Goal: Transaction & Acquisition: Download file/media

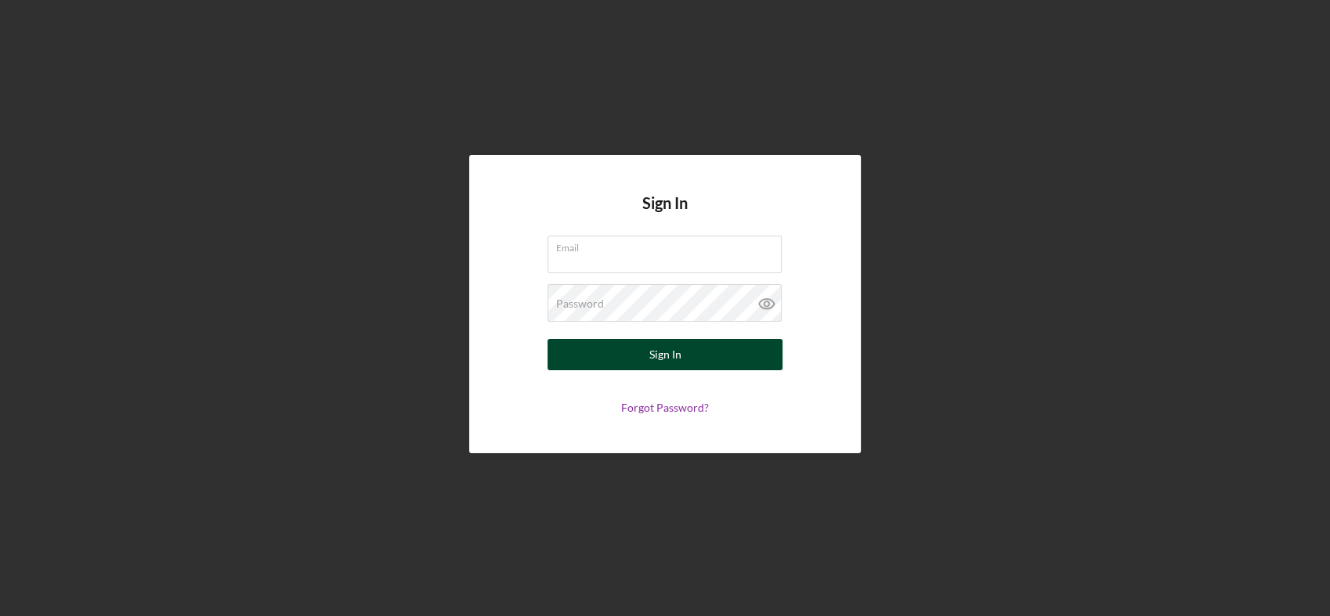
type input "[EMAIL_ADDRESS][DOMAIN_NAME]"
click at [658, 350] on div "Sign In" at bounding box center [665, 354] width 32 height 31
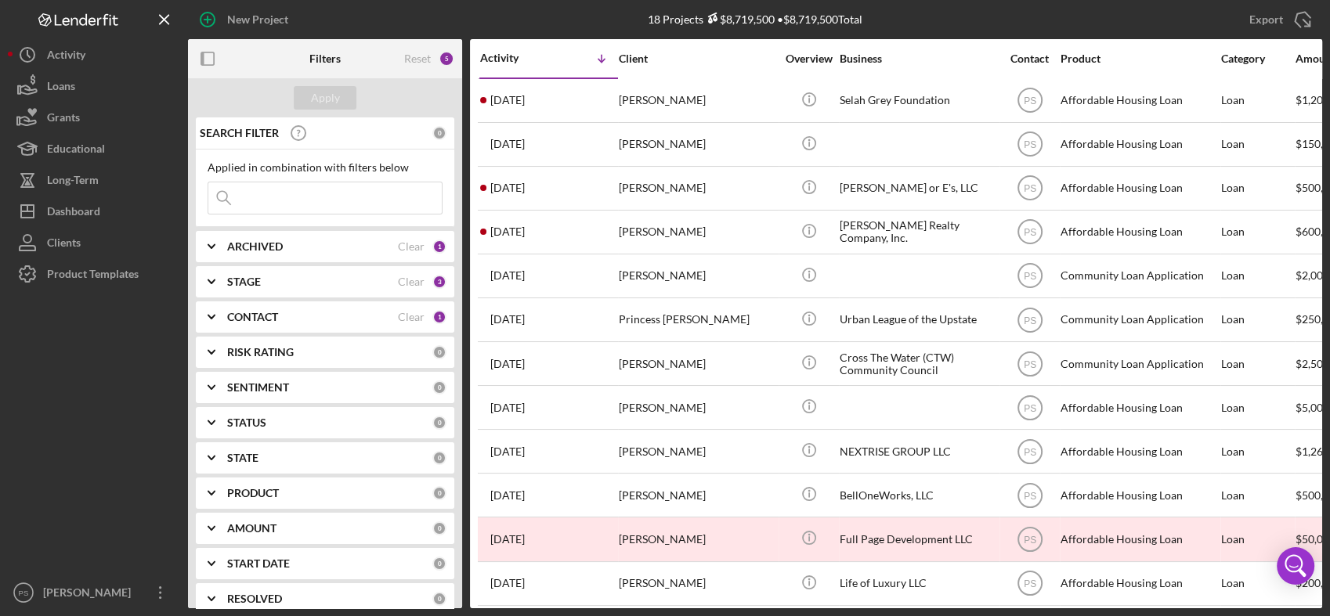
click at [248, 311] on b "CONTACT" at bounding box center [252, 317] width 51 height 13
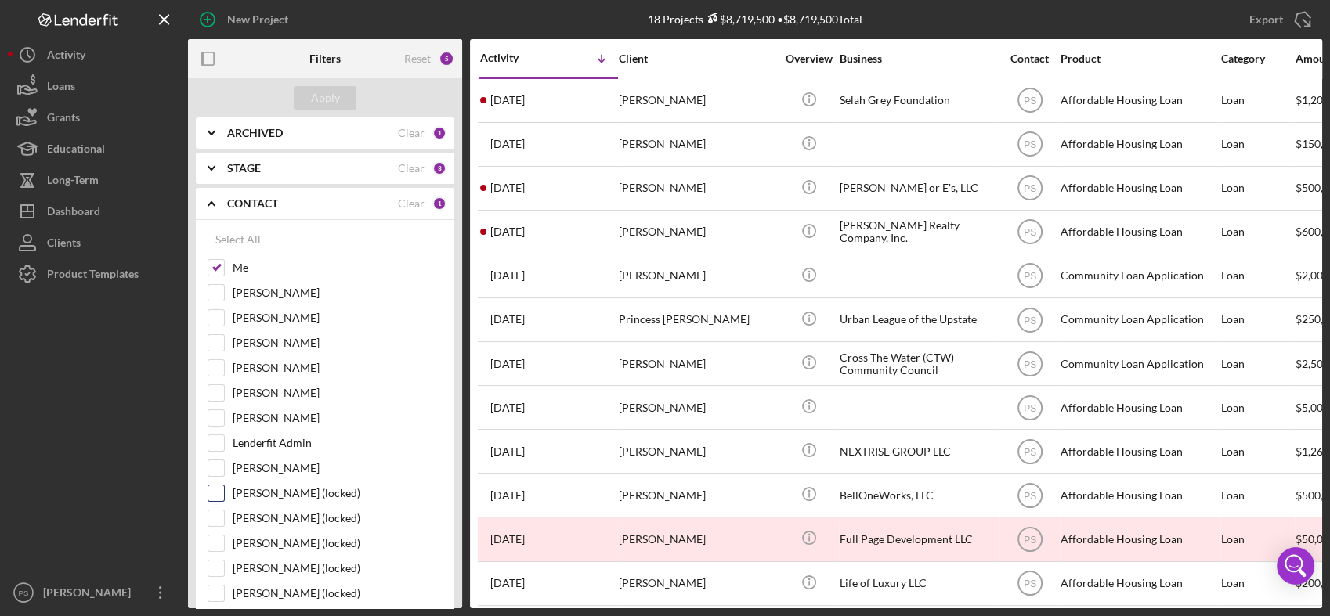
scroll to position [116, 0]
click at [251, 467] on label "[PERSON_NAME]" at bounding box center [338, 466] width 210 height 16
click at [224, 467] on input "[PERSON_NAME]" at bounding box center [216, 466] width 16 height 16
click at [338, 100] on button "Apply" at bounding box center [325, 97] width 63 height 23
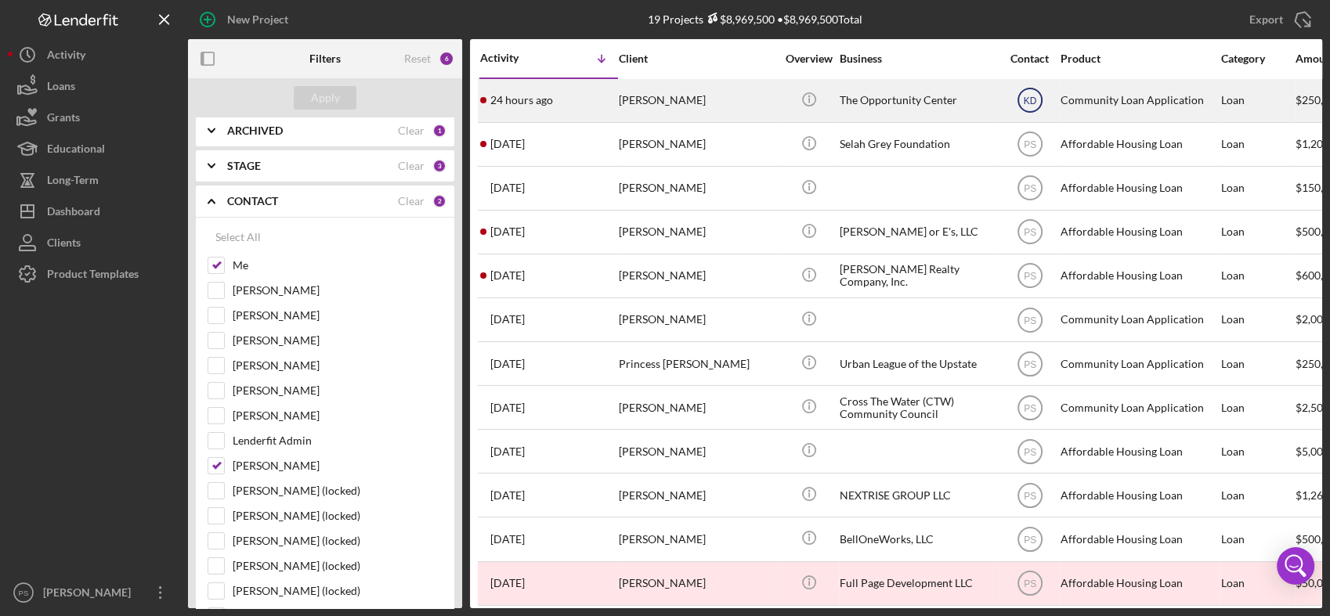
click at [1032, 100] on text "KD" at bounding box center [1029, 101] width 13 height 11
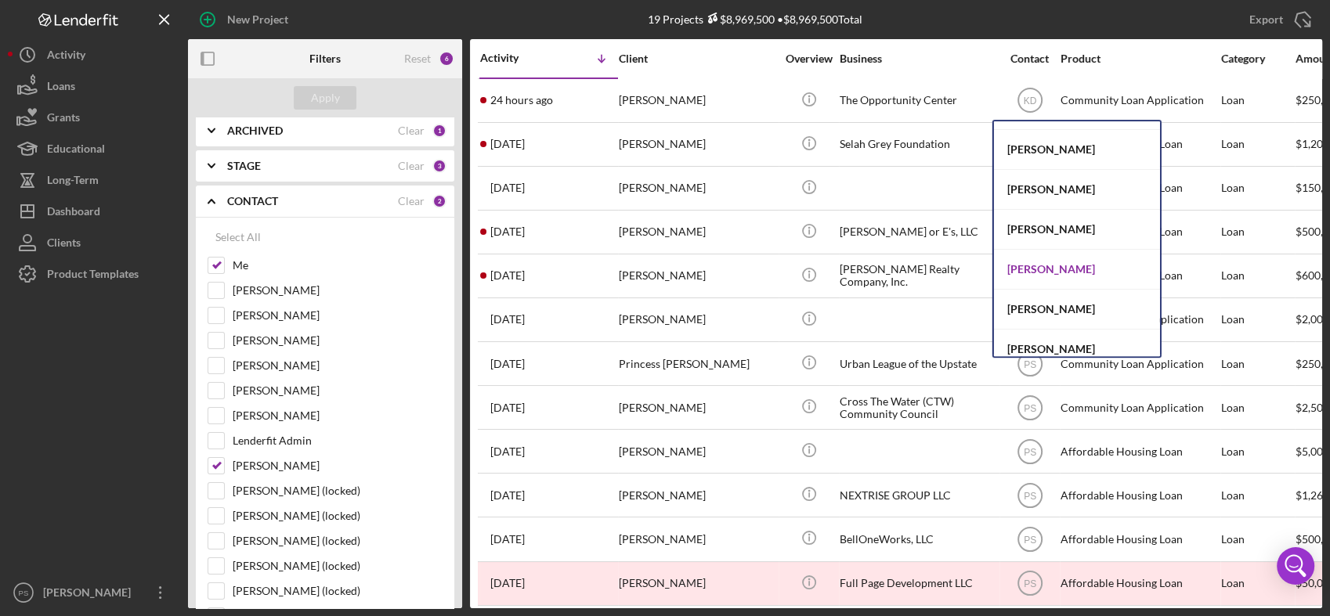
scroll to position [57, 0]
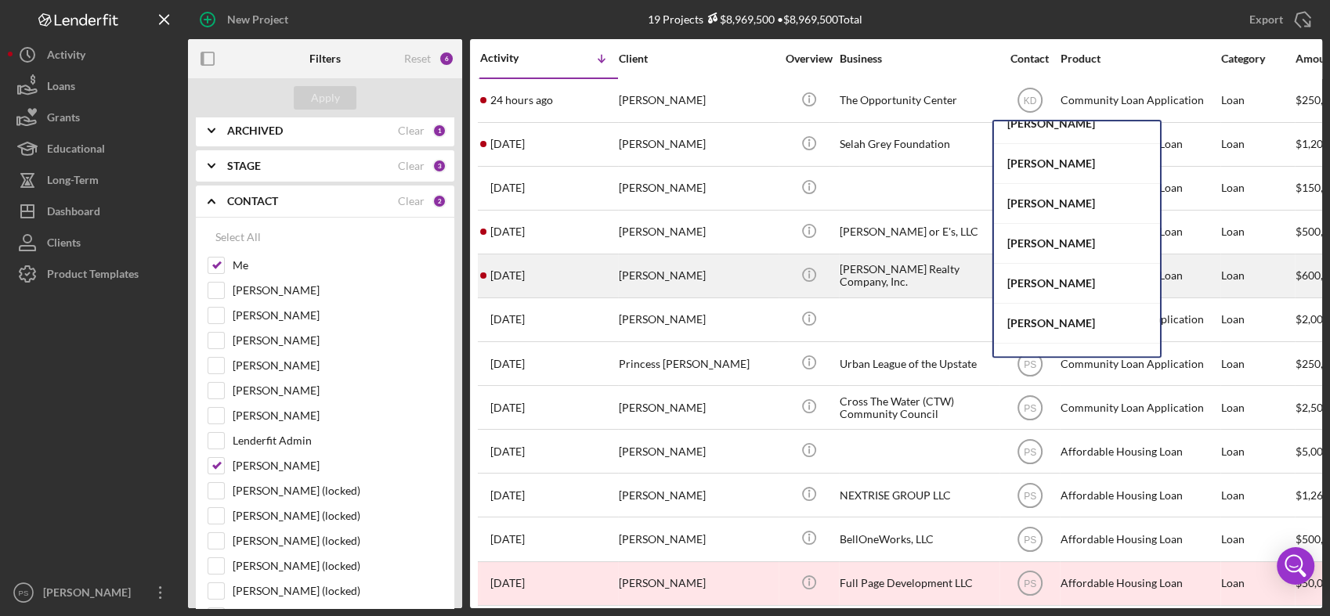
click at [1031, 274] on div "[PERSON_NAME]" at bounding box center [1077, 284] width 166 height 40
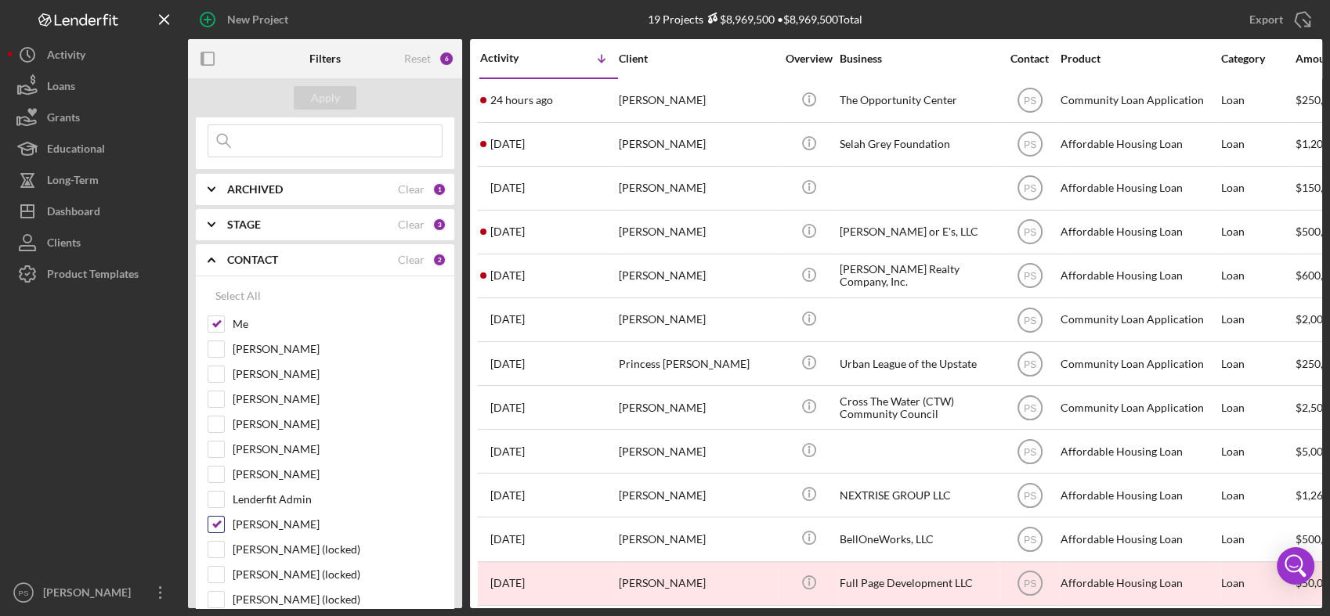
click at [217, 522] on input "[PERSON_NAME]" at bounding box center [216, 525] width 16 height 16
checkbox input "false"
click at [331, 97] on div "Apply" at bounding box center [325, 97] width 29 height 23
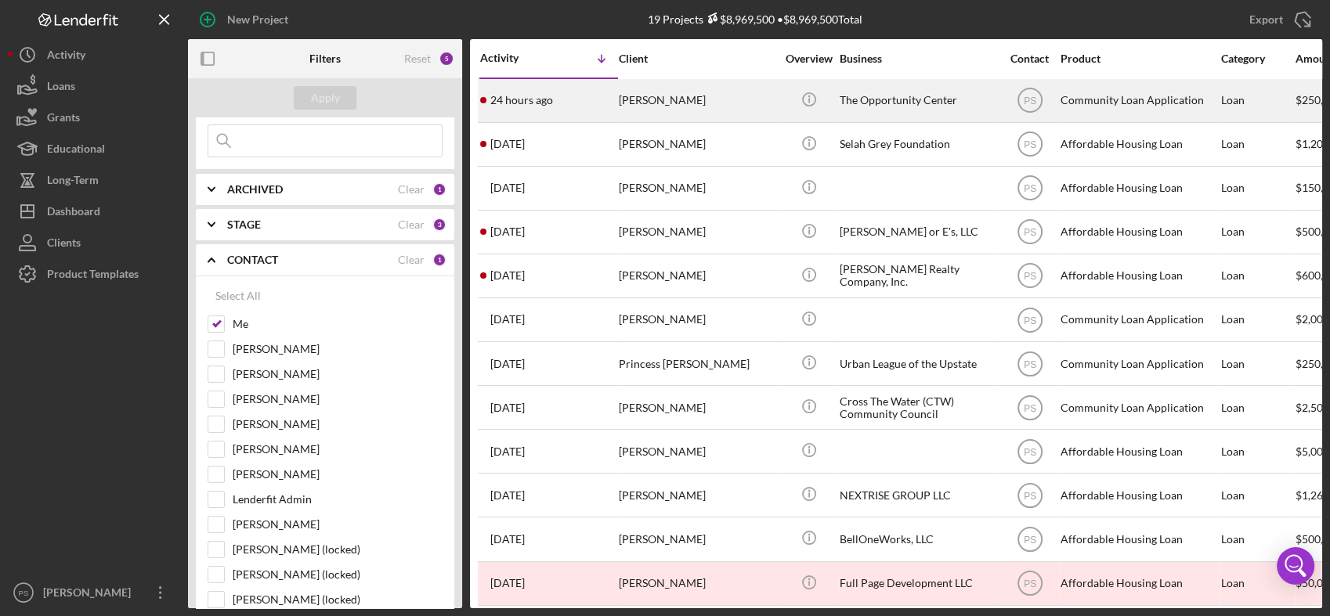
click at [758, 107] on div "[PERSON_NAME]" at bounding box center [697, 101] width 157 height 42
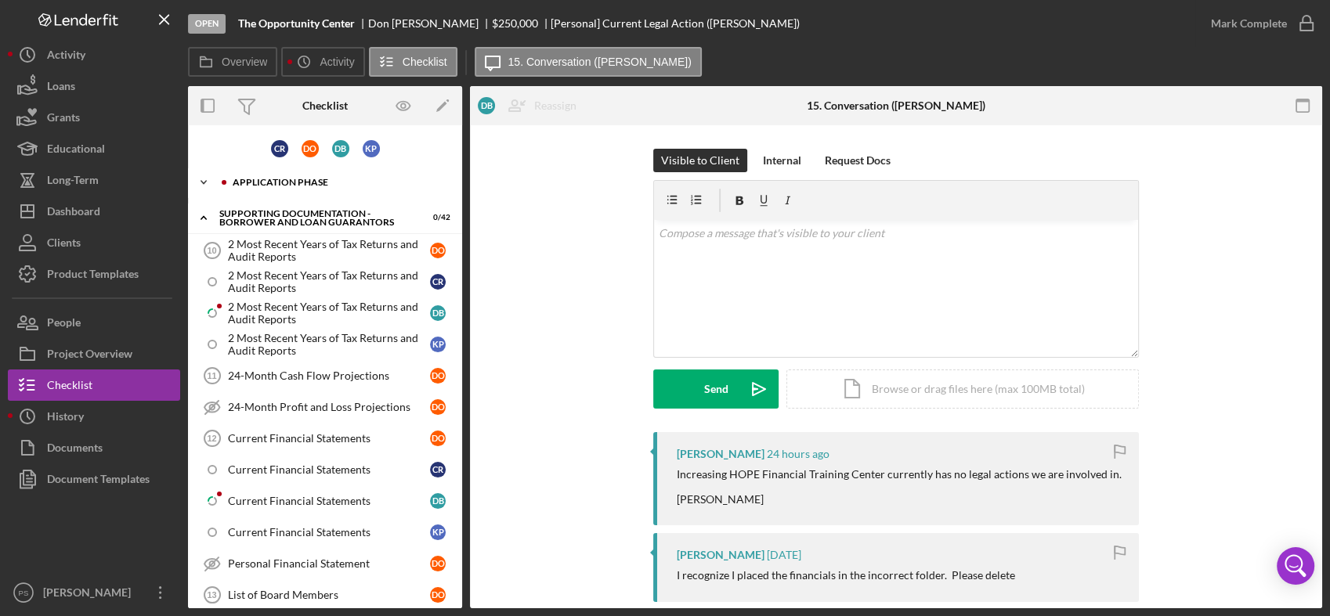
click at [204, 182] on icon "Icon/Expander" at bounding box center [203, 182] width 31 height 31
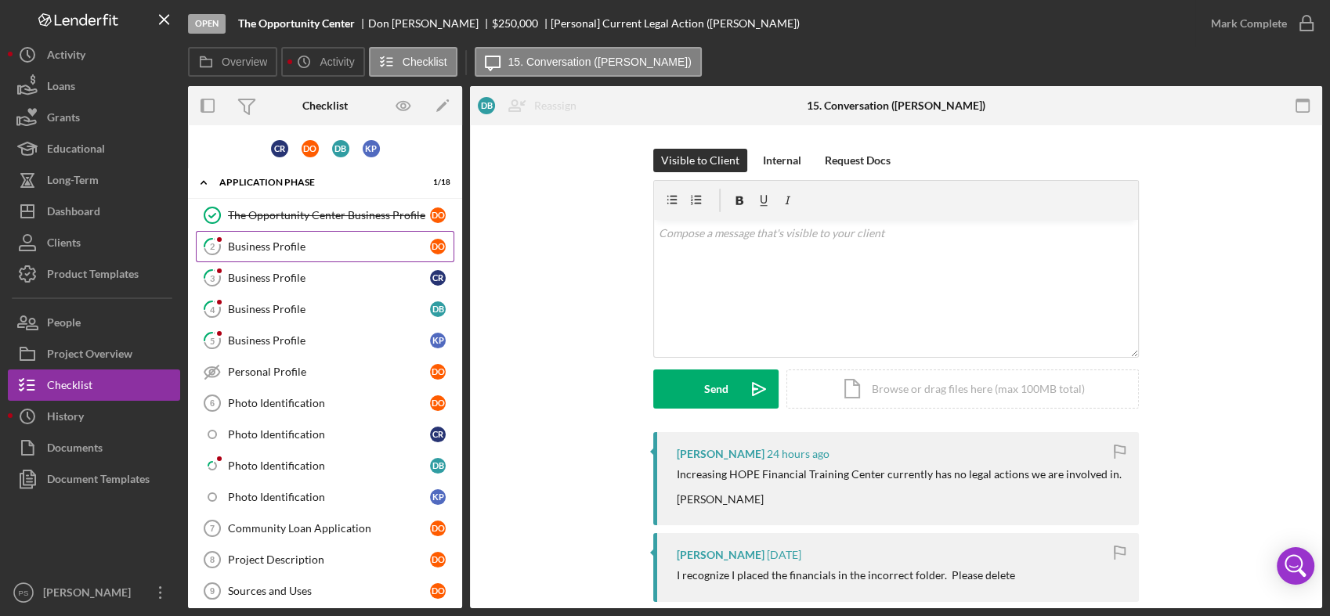
click at [355, 244] on div "Business Profile" at bounding box center [329, 246] width 202 height 13
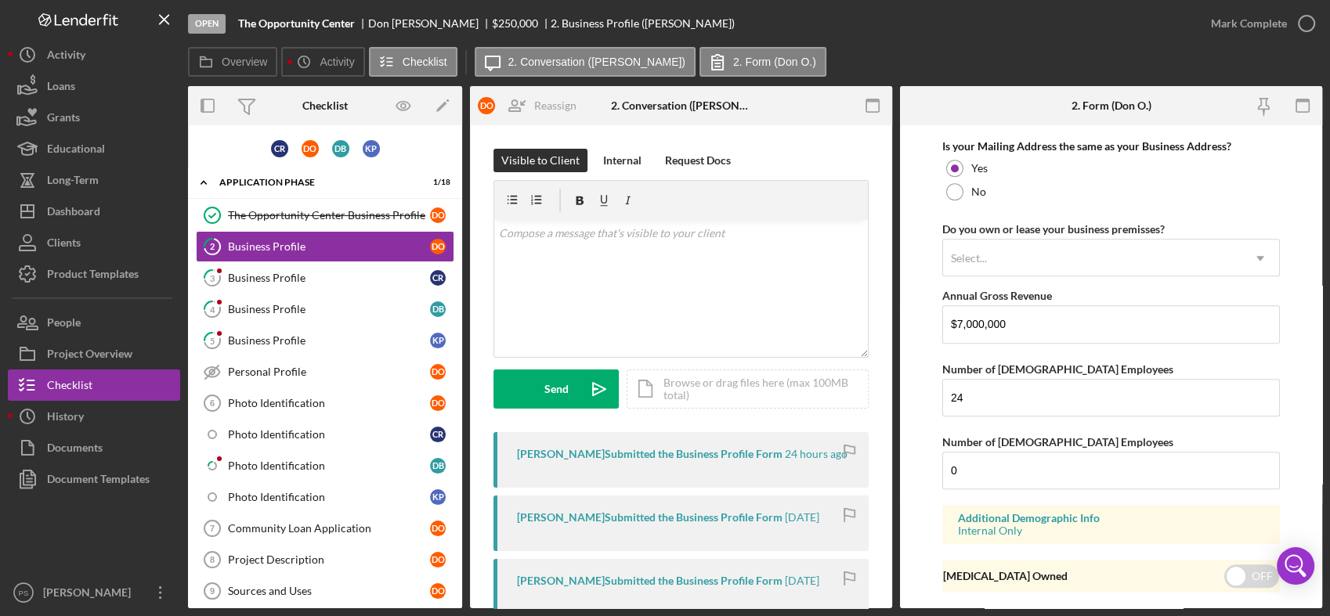
scroll to position [1218, 0]
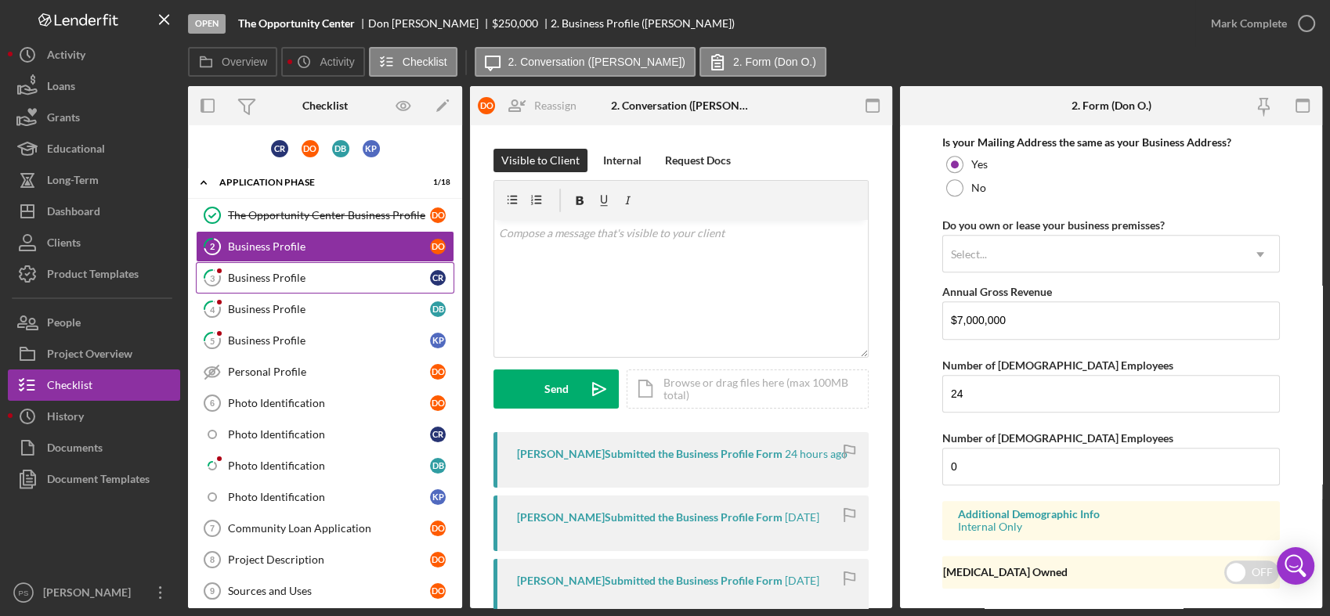
click at [315, 274] on div "Business Profile" at bounding box center [329, 278] width 202 height 13
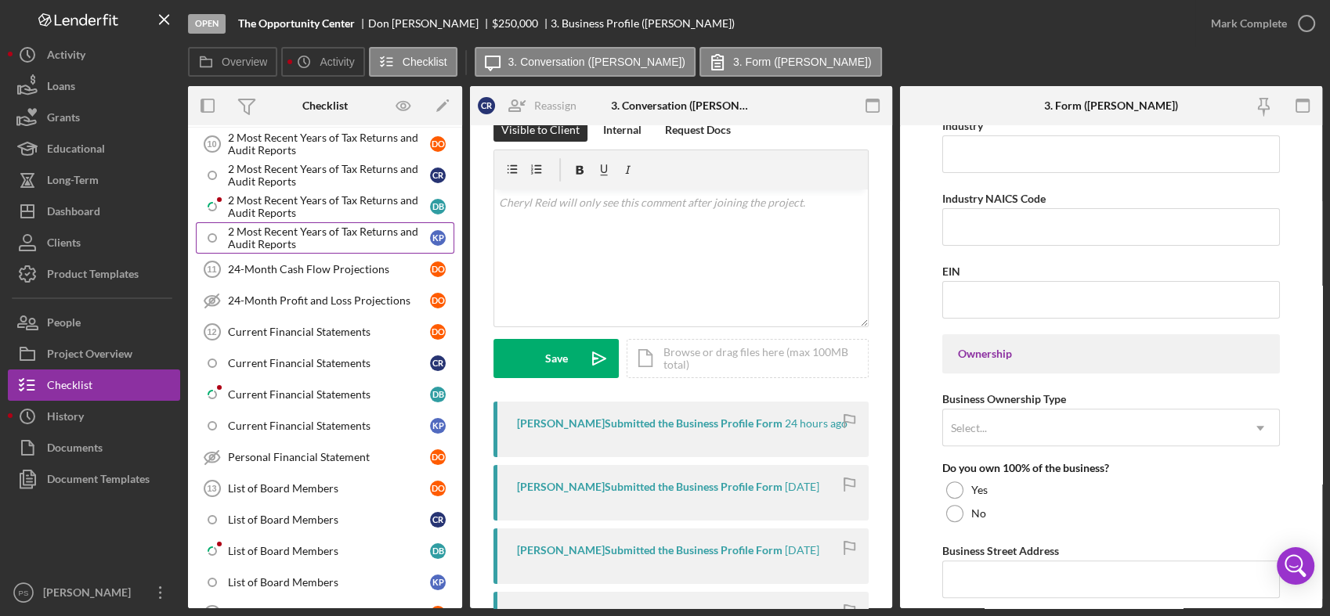
scroll to position [695, 0]
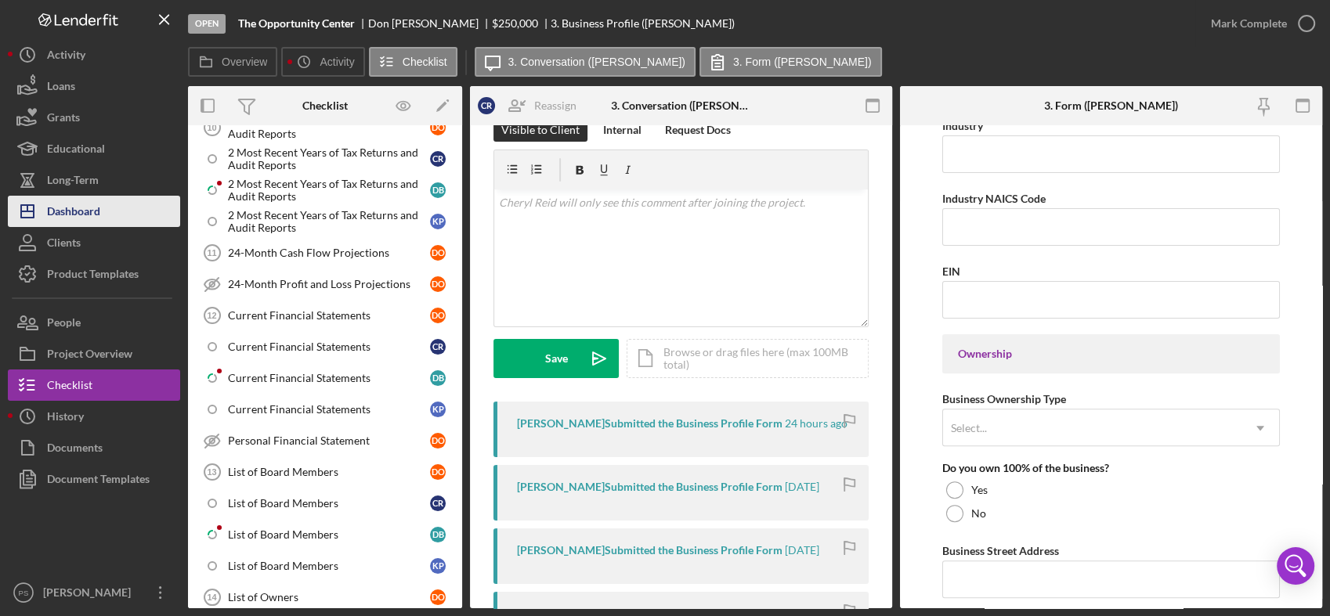
click at [106, 202] on button "Icon/Dashboard Dashboard" at bounding box center [94, 211] width 172 height 31
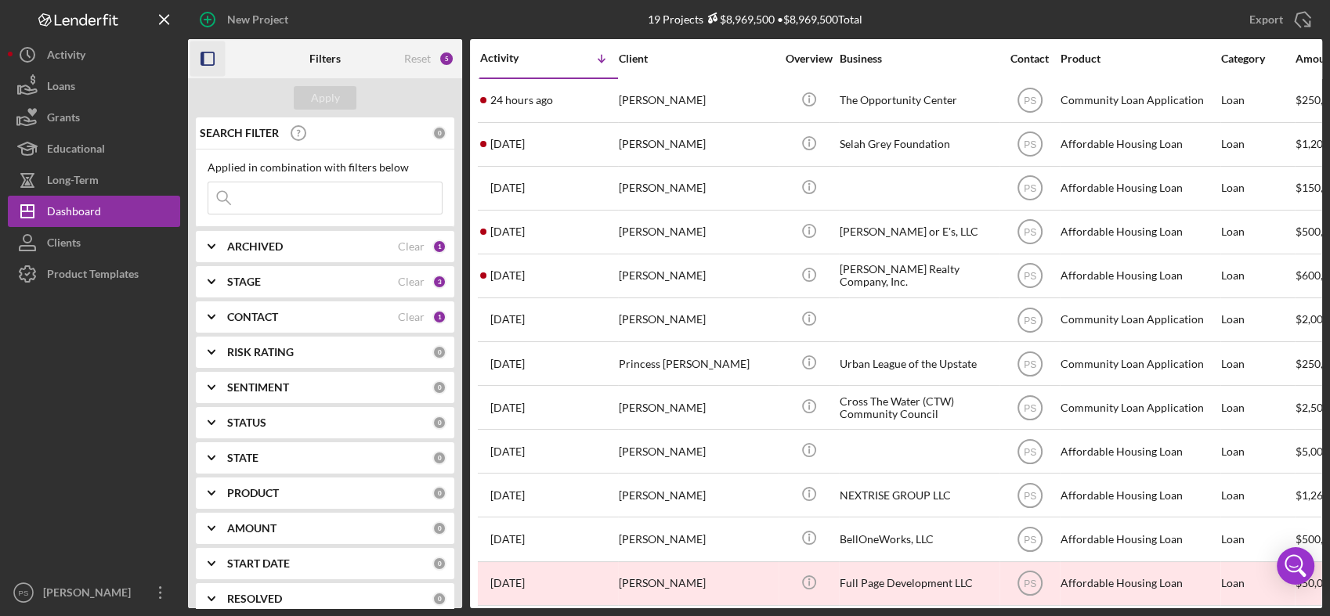
click at [208, 61] on icon "button" at bounding box center [207, 59] width 35 height 35
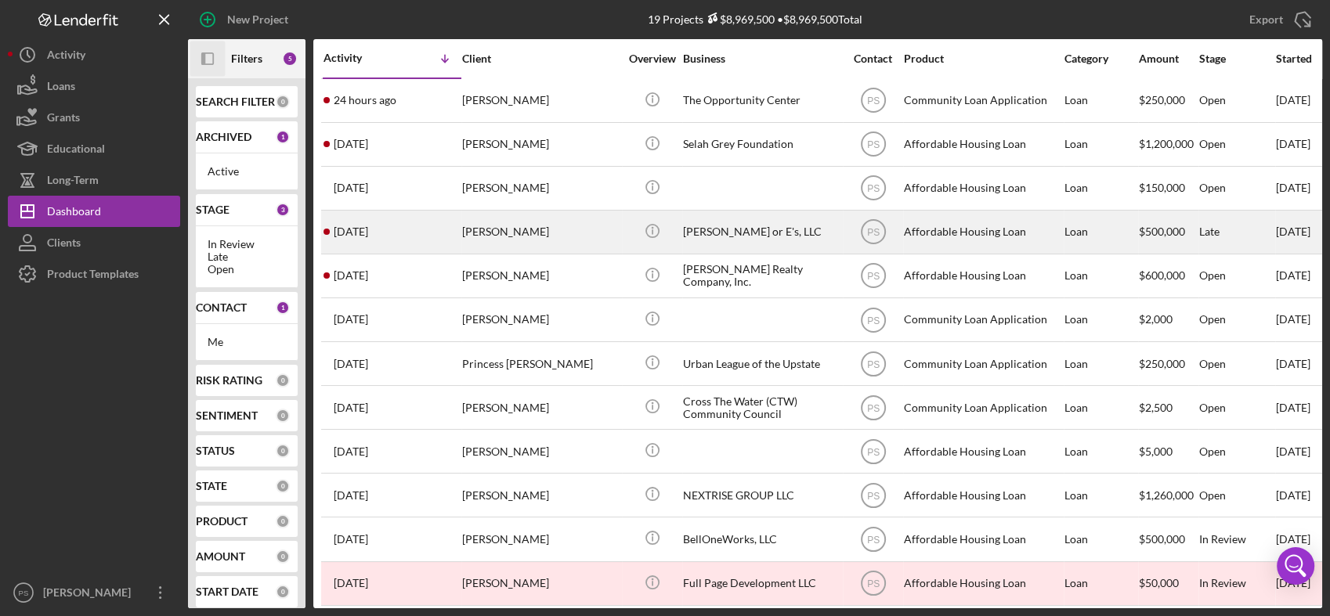
click at [540, 231] on div "[PERSON_NAME]" at bounding box center [540, 232] width 157 height 42
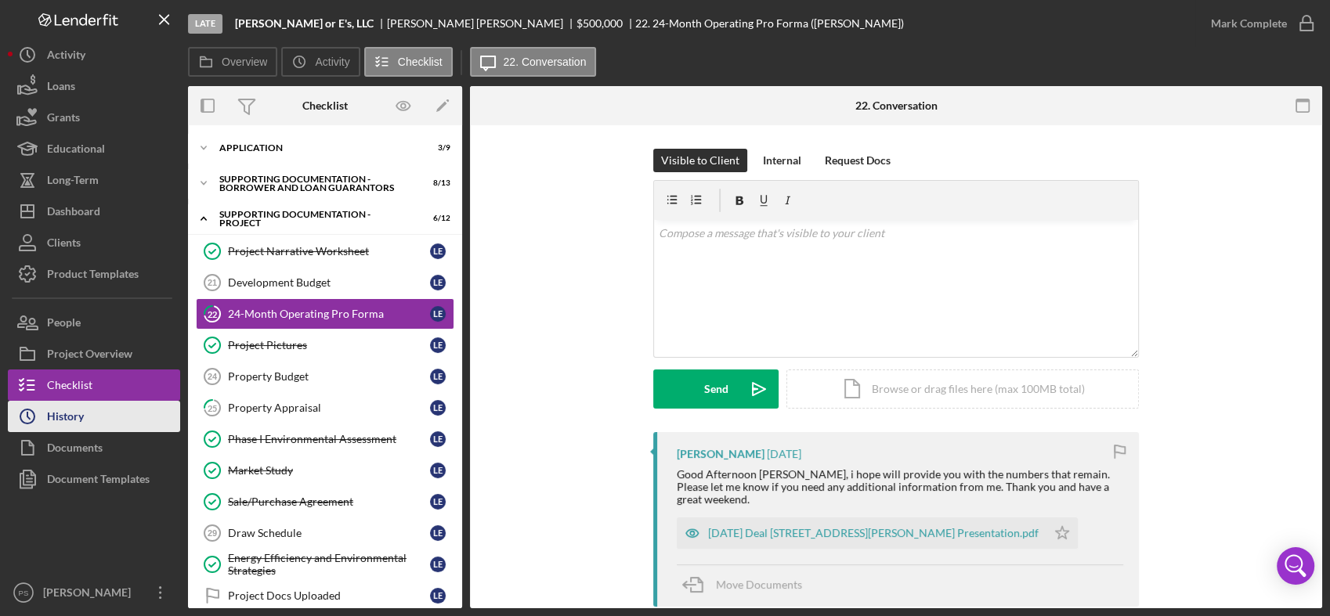
click at [89, 410] on button "Icon/History History" at bounding box center [94, 416] width 172 height 31
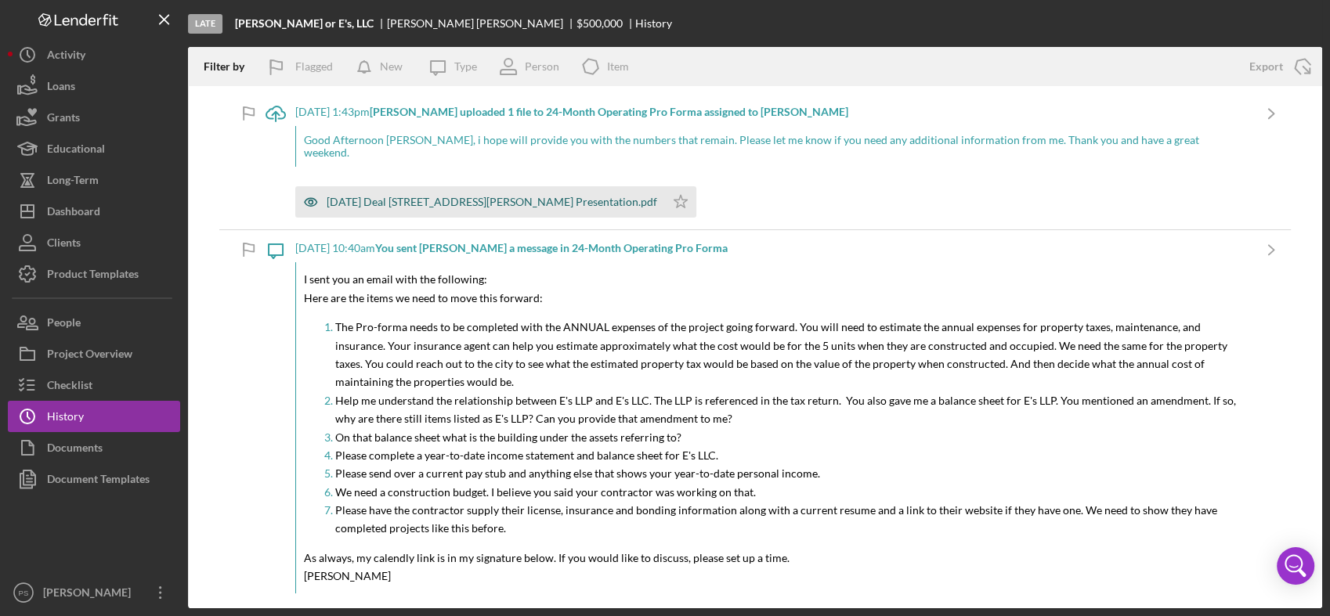
click at [466, 196] on div "[DATE] Deal [STREET_ADDRESS][PERSON_NAME] Presentation.pdf" at bounding box center [492, 202] width 330 height 13
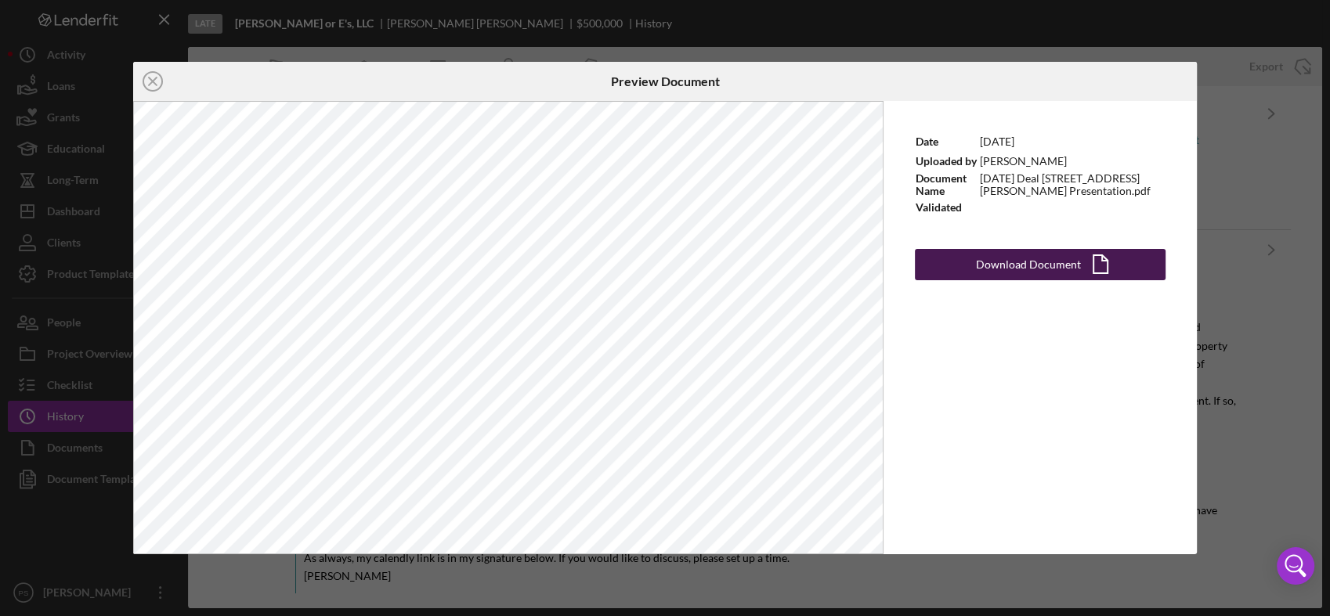
click at [1021, 261] on div "Download Document" at bounding box center [1028, 264] width 105 height 31
click at [157, 83] on icon "Icon/Close" at bounding box center [152, 81] width 39 height 39
